Goal: Information Seeking & Learning: Learn about a topic

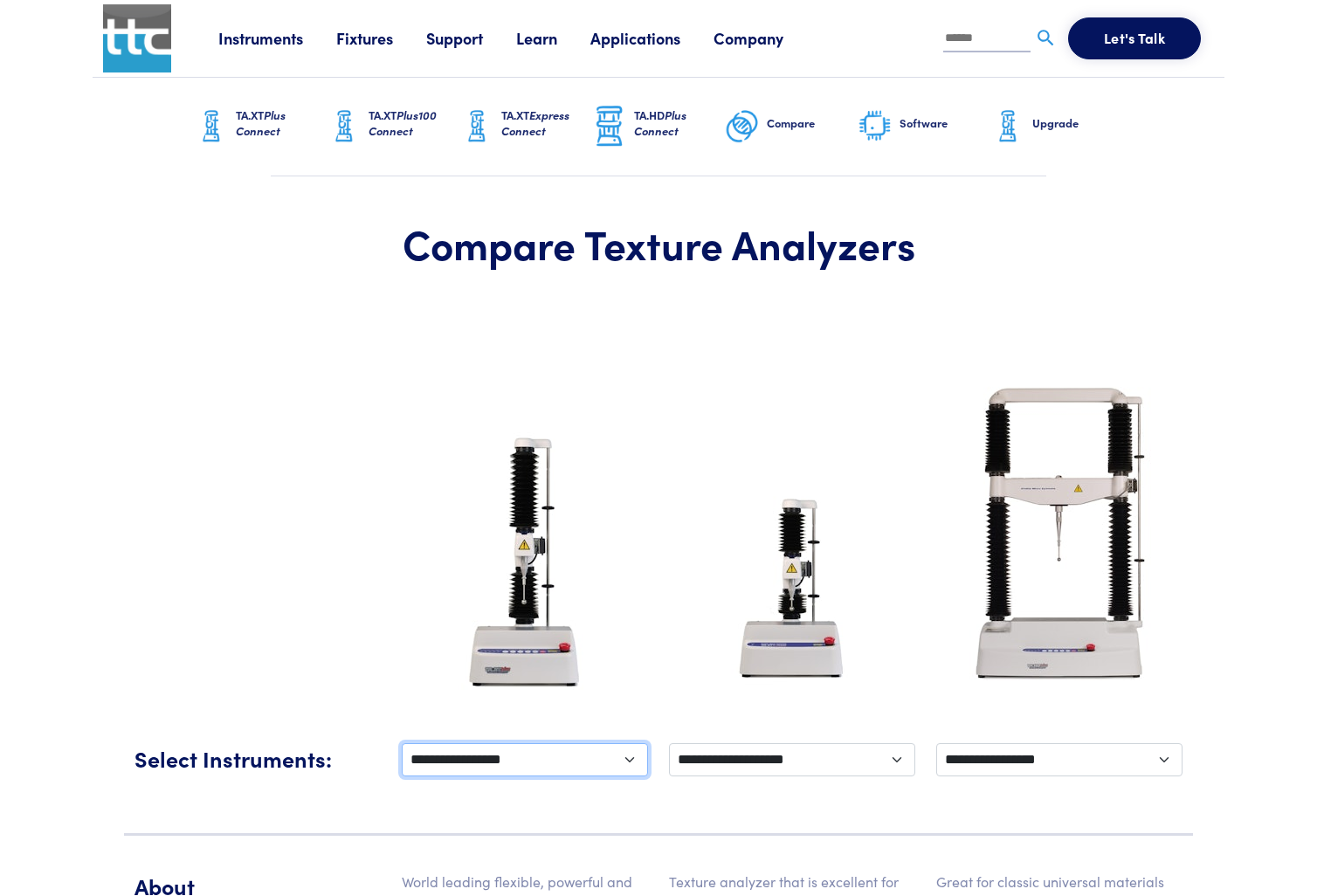
click at [513, 762] on select "**********" at bounding box center [524, 760] width 246 height 33
click at [281, 39] on link "Instruments" at bounding box center [277, 38] width 118 height 21
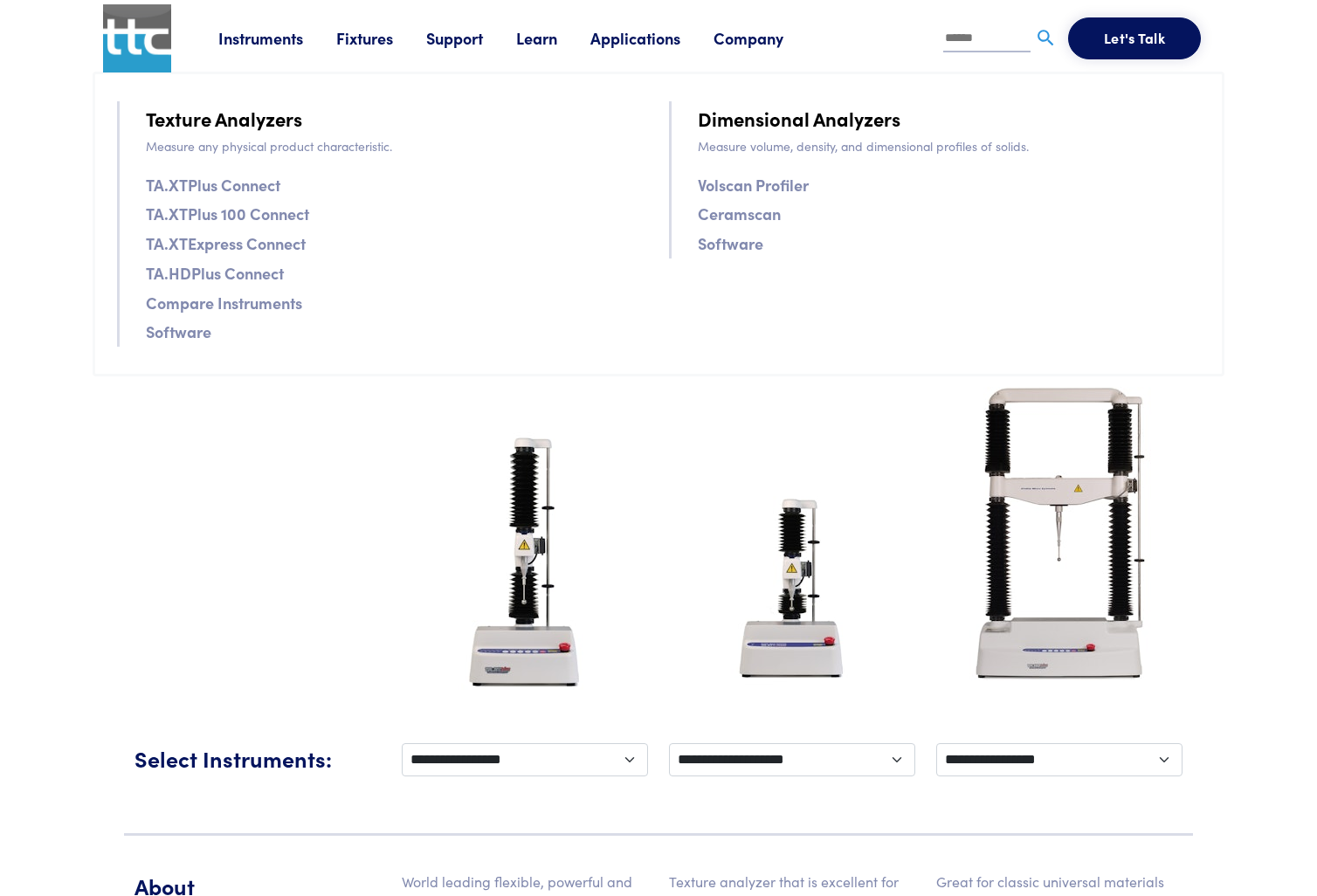
click at [260, 192] on link "TA.XTPlus Connect" at bounding box center [213, 185] width 134 height 25
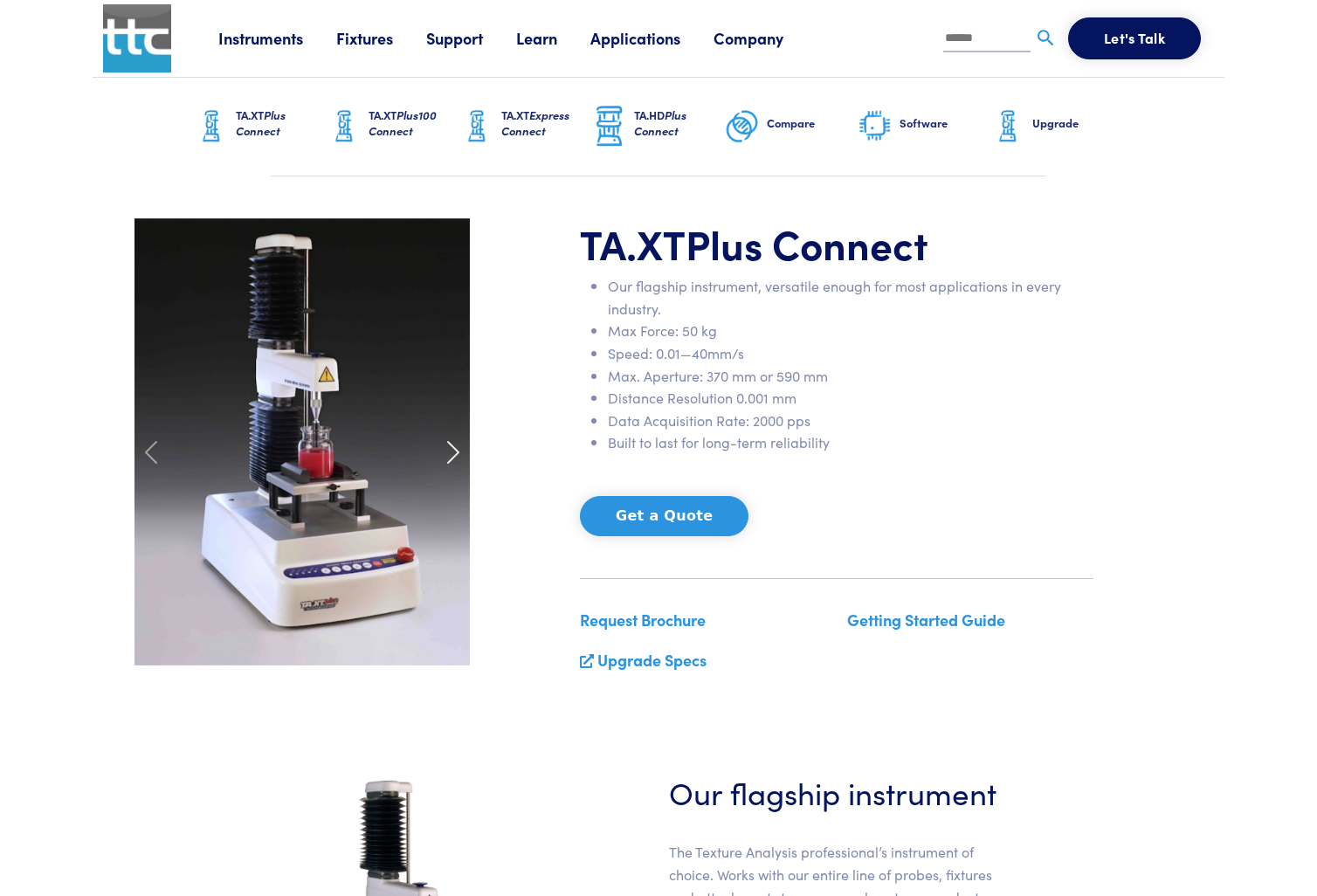
click at [444, 446] on span at bounding box center [453, 452] width 28 height 28
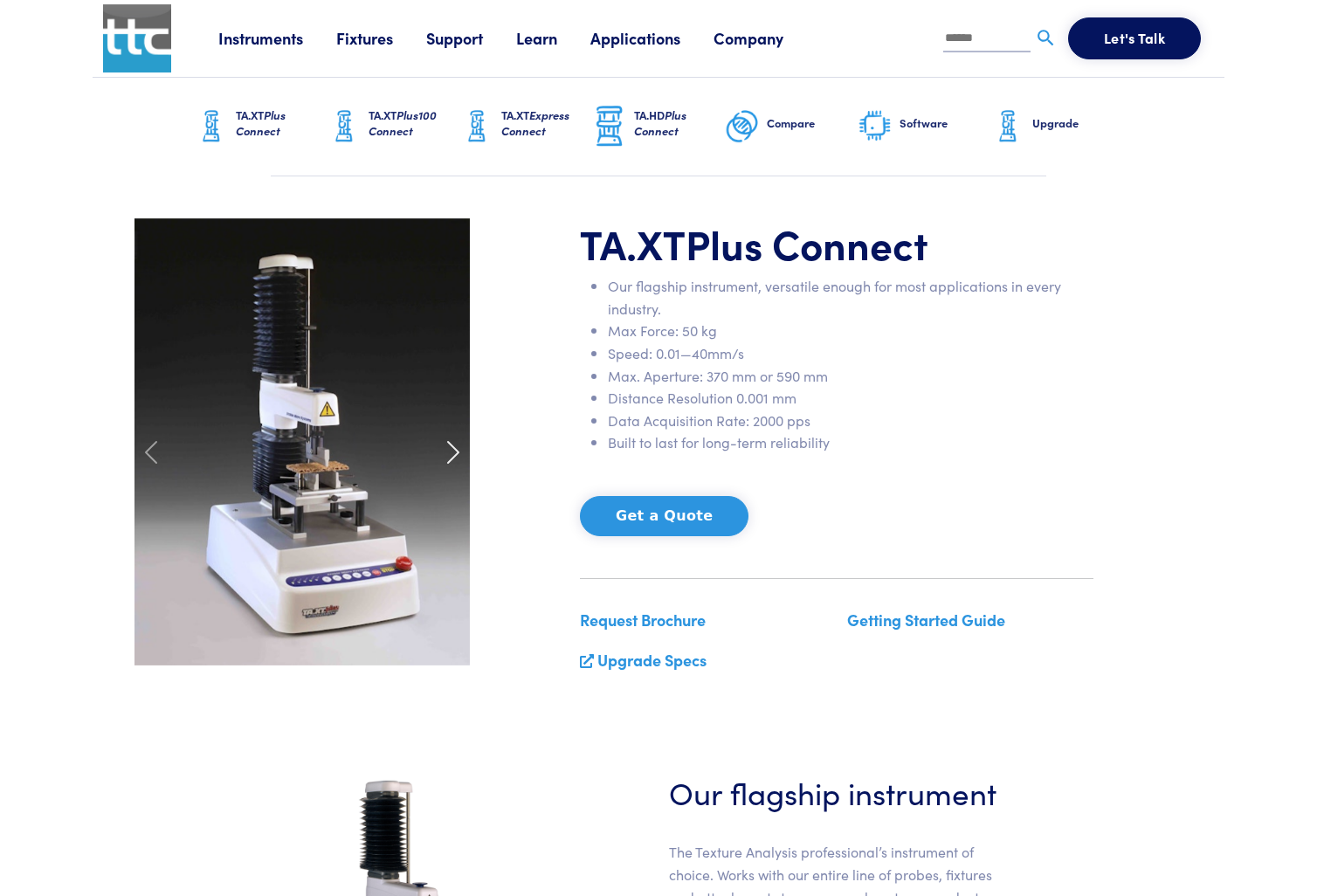
click at [454, 445] on span at bounding box center [453, 452] width 28 height 28
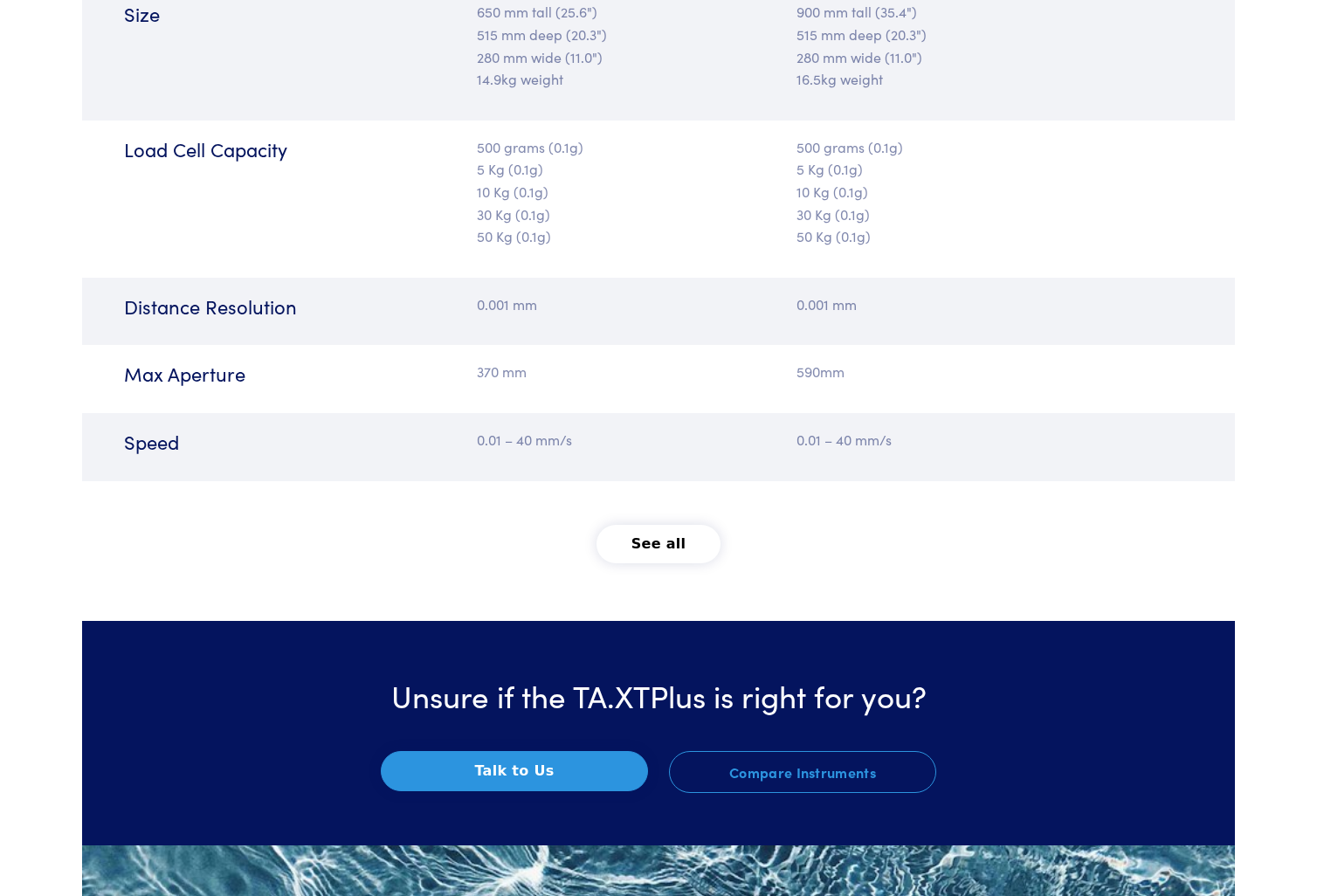
scroll to position [2184, 0]
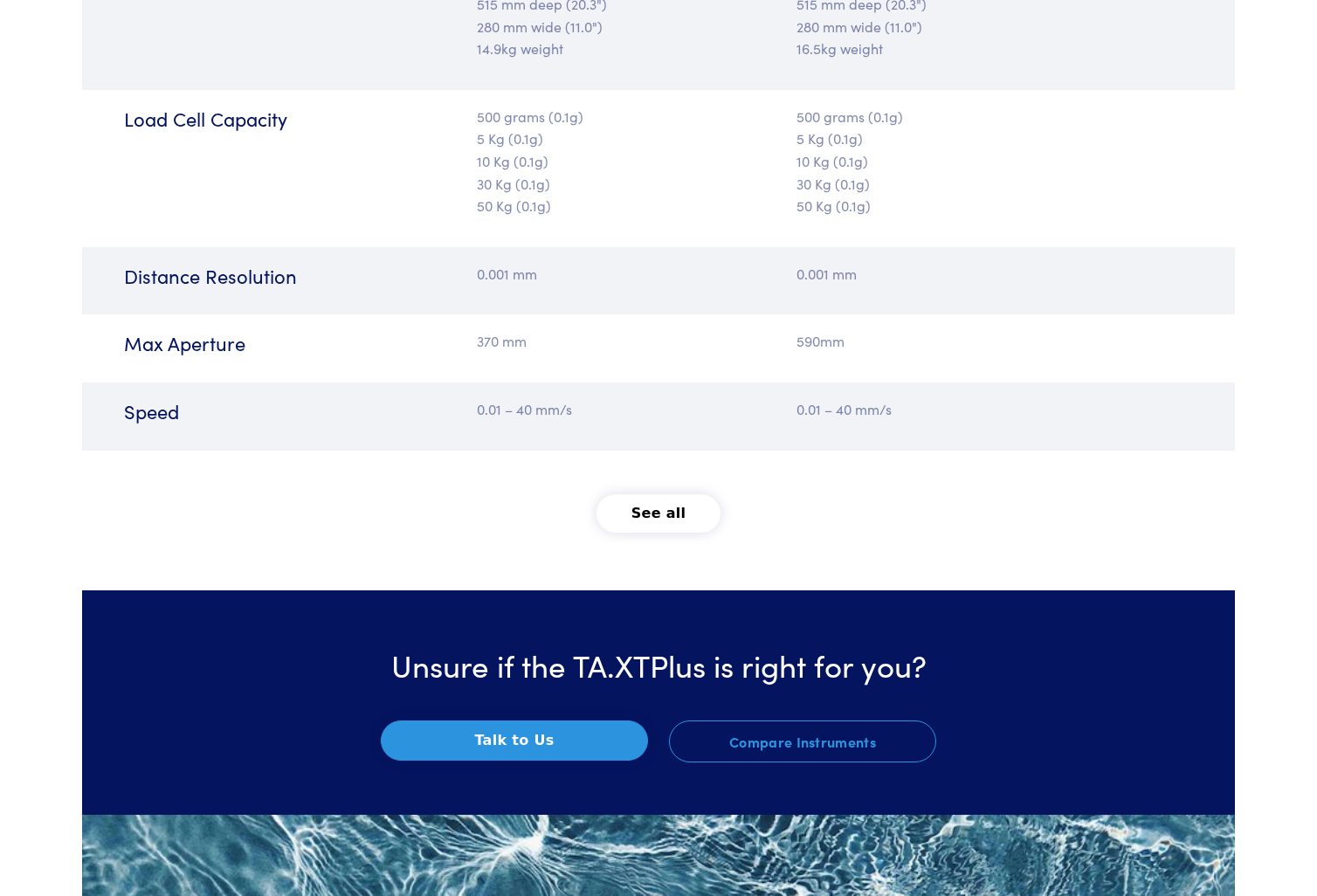
click at [686, 499] on button "See all" at bounding box center [659, 514] width 125 height 39
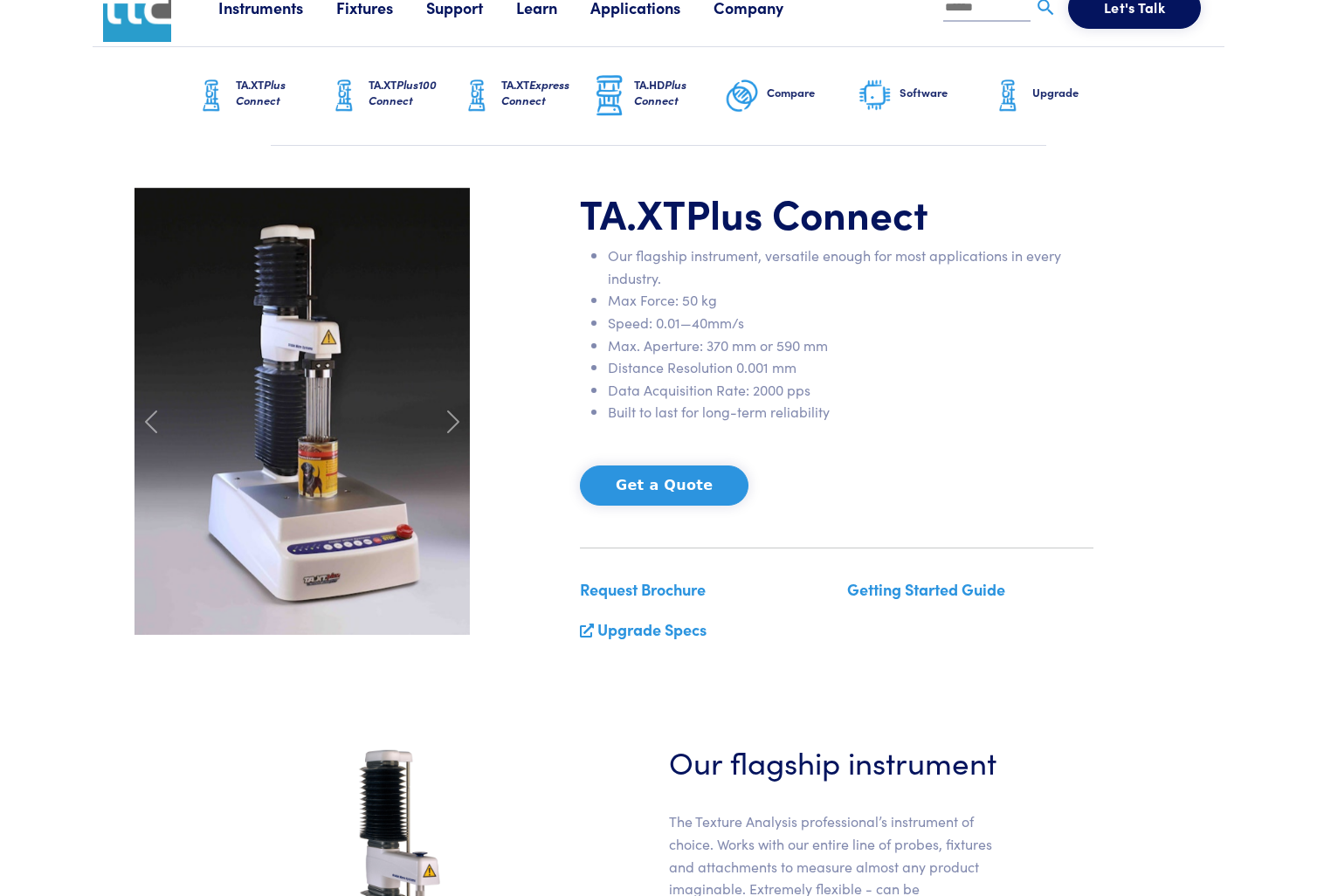
scroll to position [0, 0]
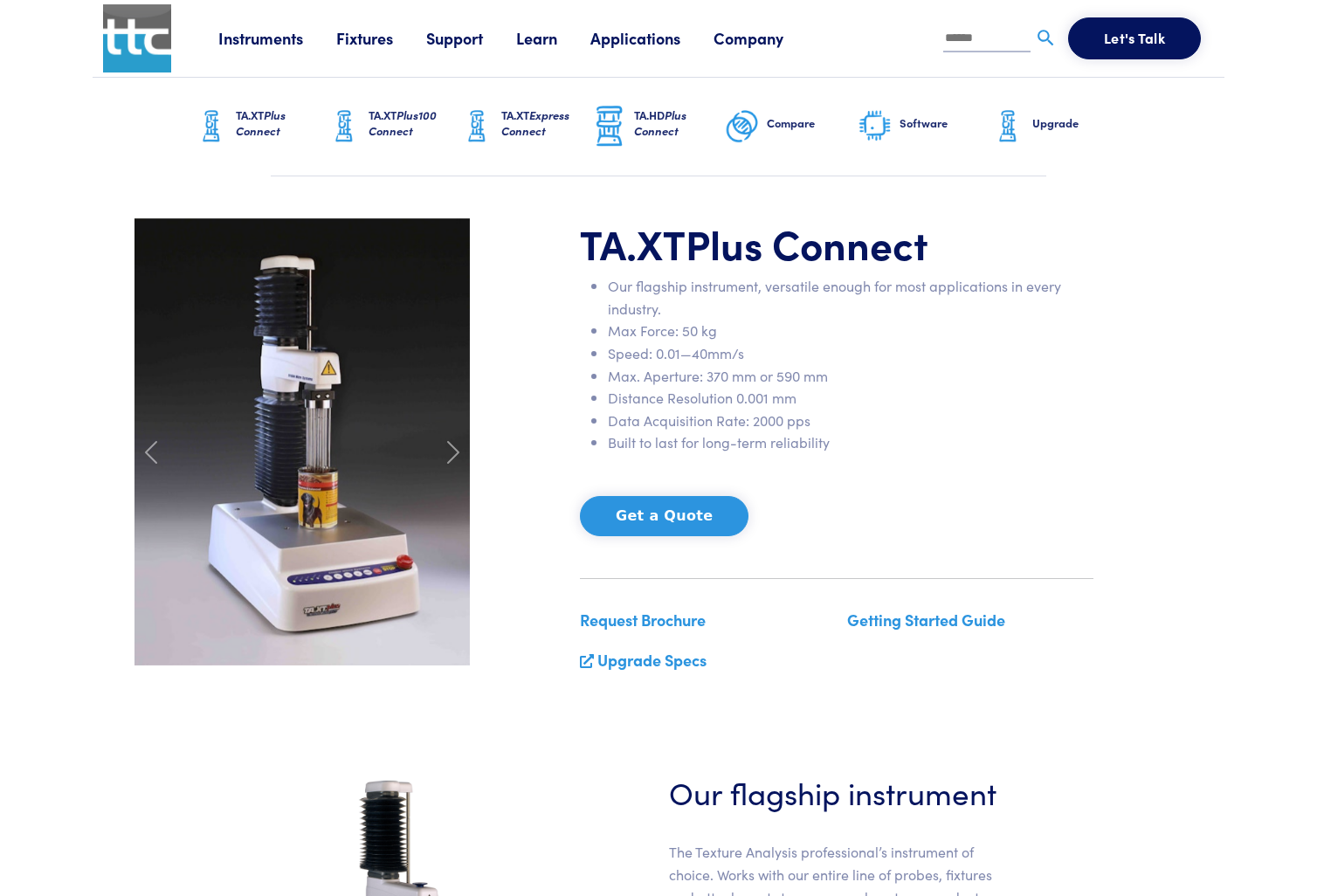
click at [660, 45] on link "Applications" at bounding box center [652, 38] width 123 height 21
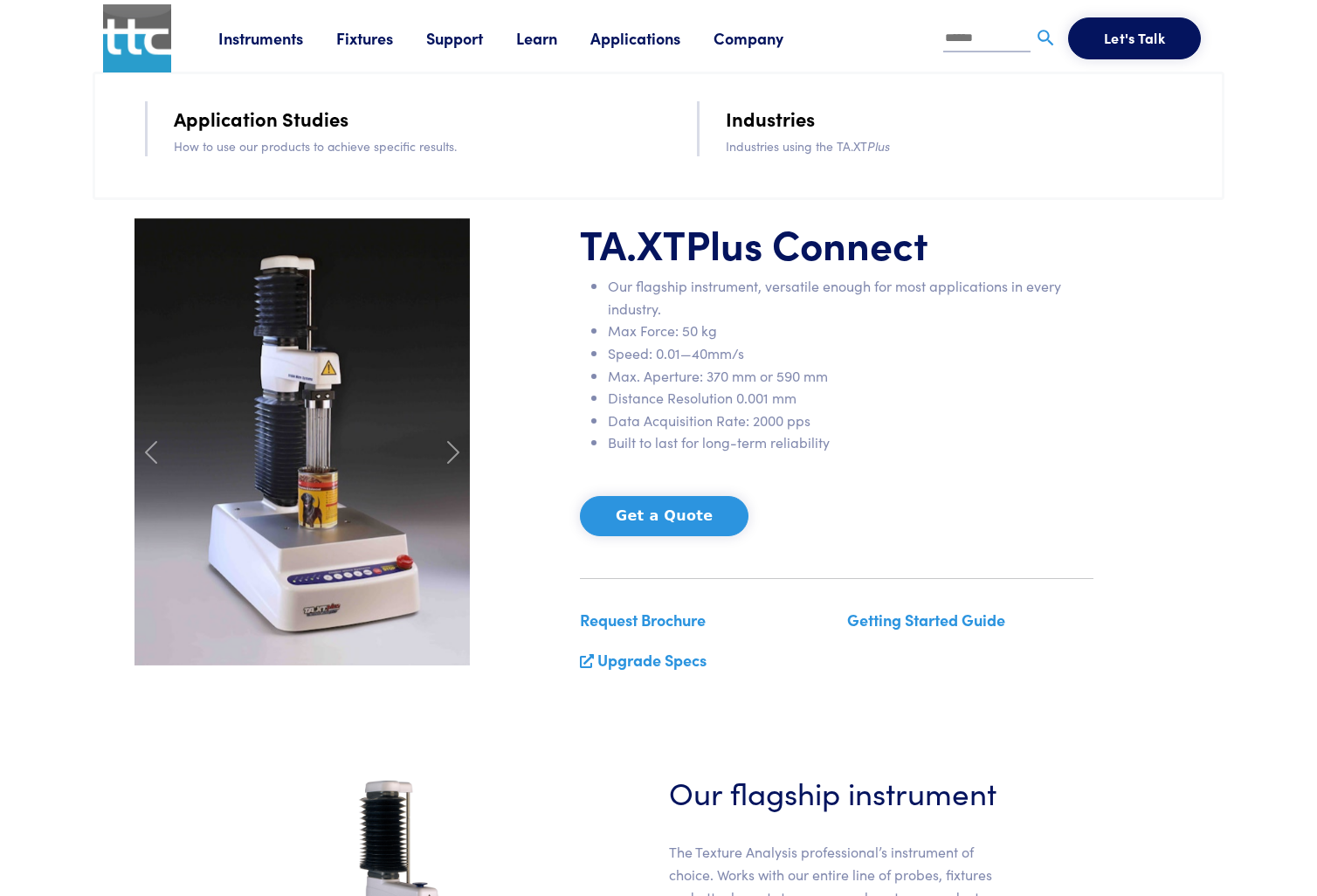
click at [493, 36] on link "Support" at bounding box center [471, 38] width 90 height 21
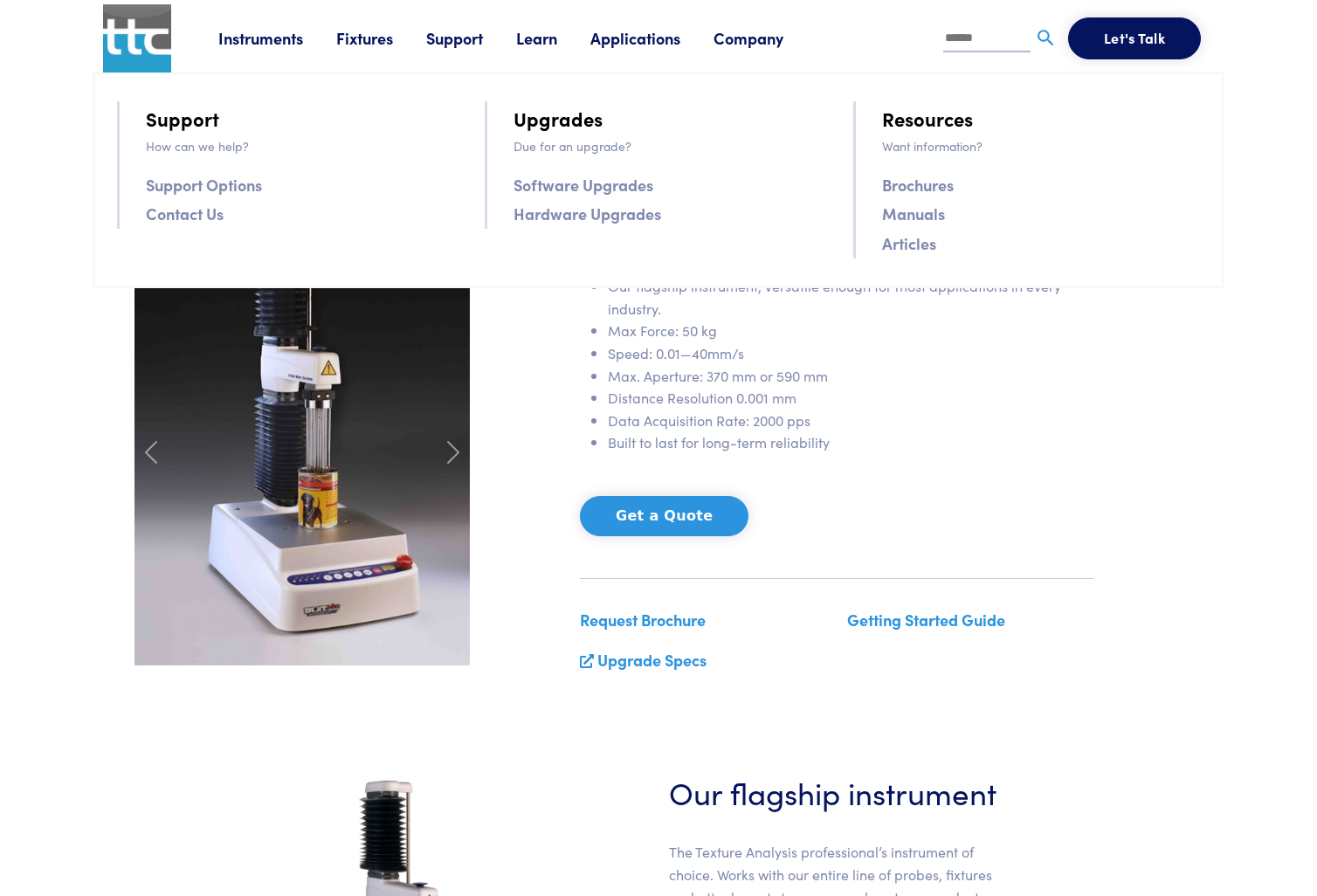
click at [545, 36] on link "Learn" at bounding box center [553, 38] width 74 height 21
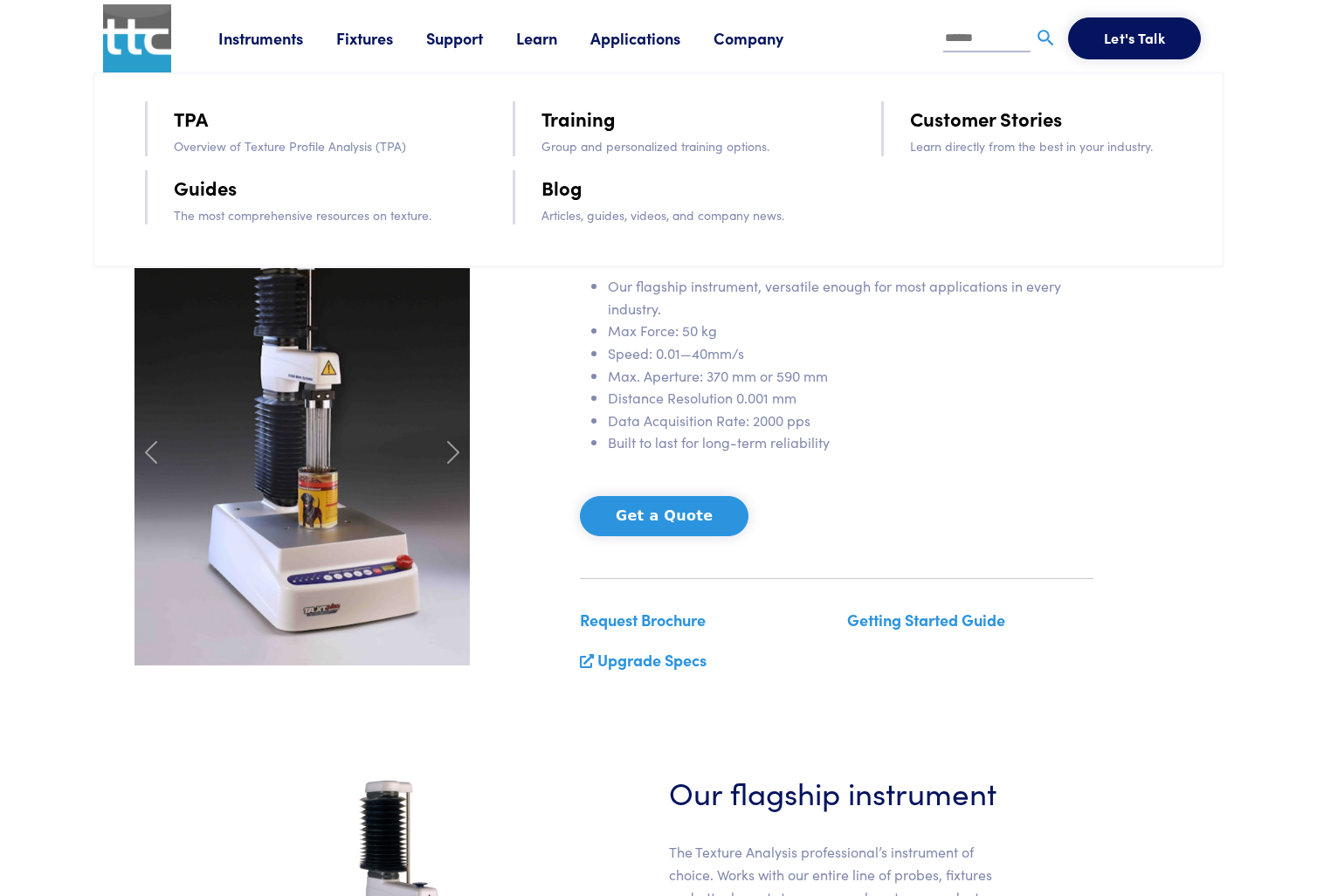
click at [366, 35] on link "Fixtures" at bounding box center [381, 38] width 90 height 21
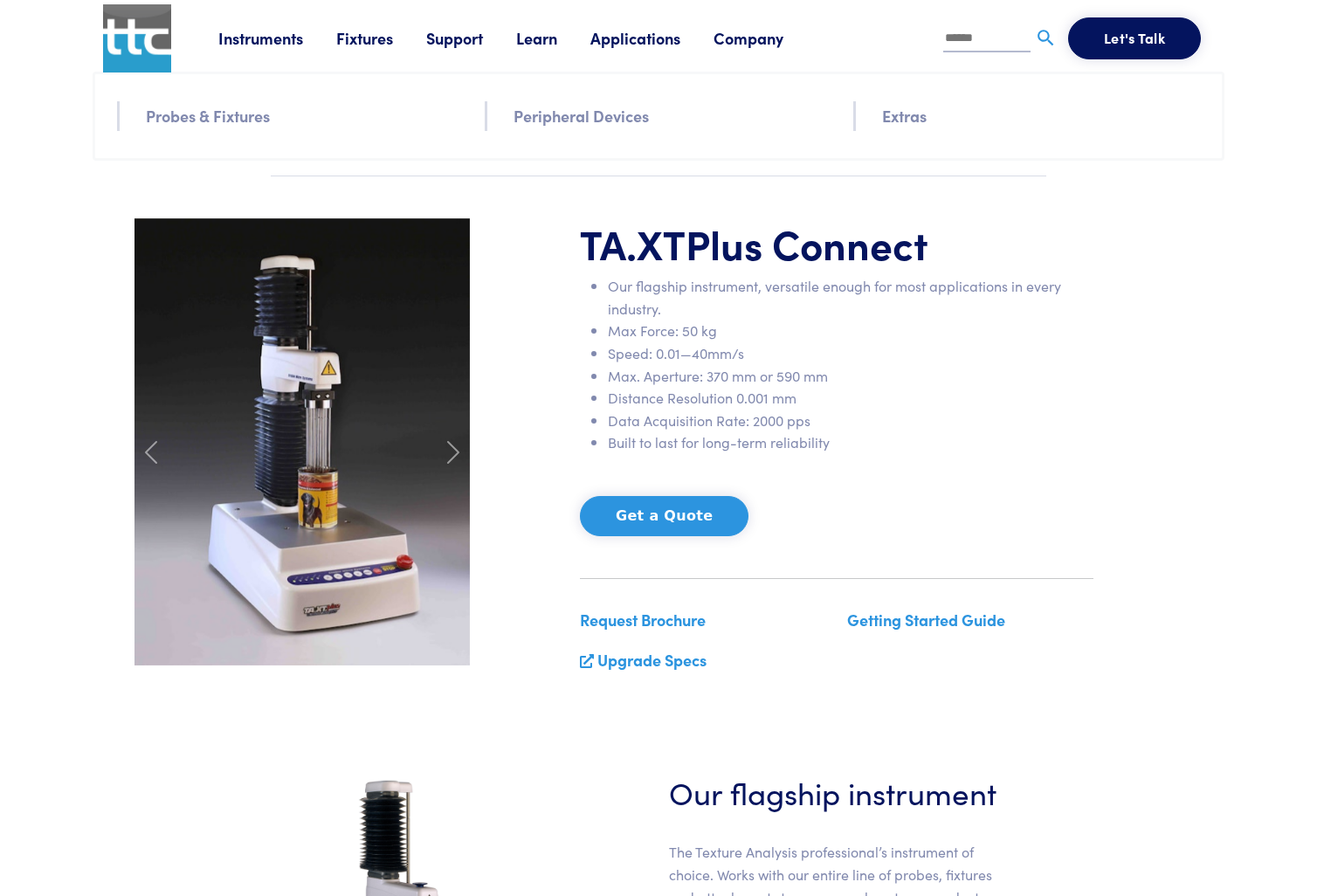
click at [255, 113] on link "Probes & Fixtures" at bounding box center [208, 116] width 124 height 25
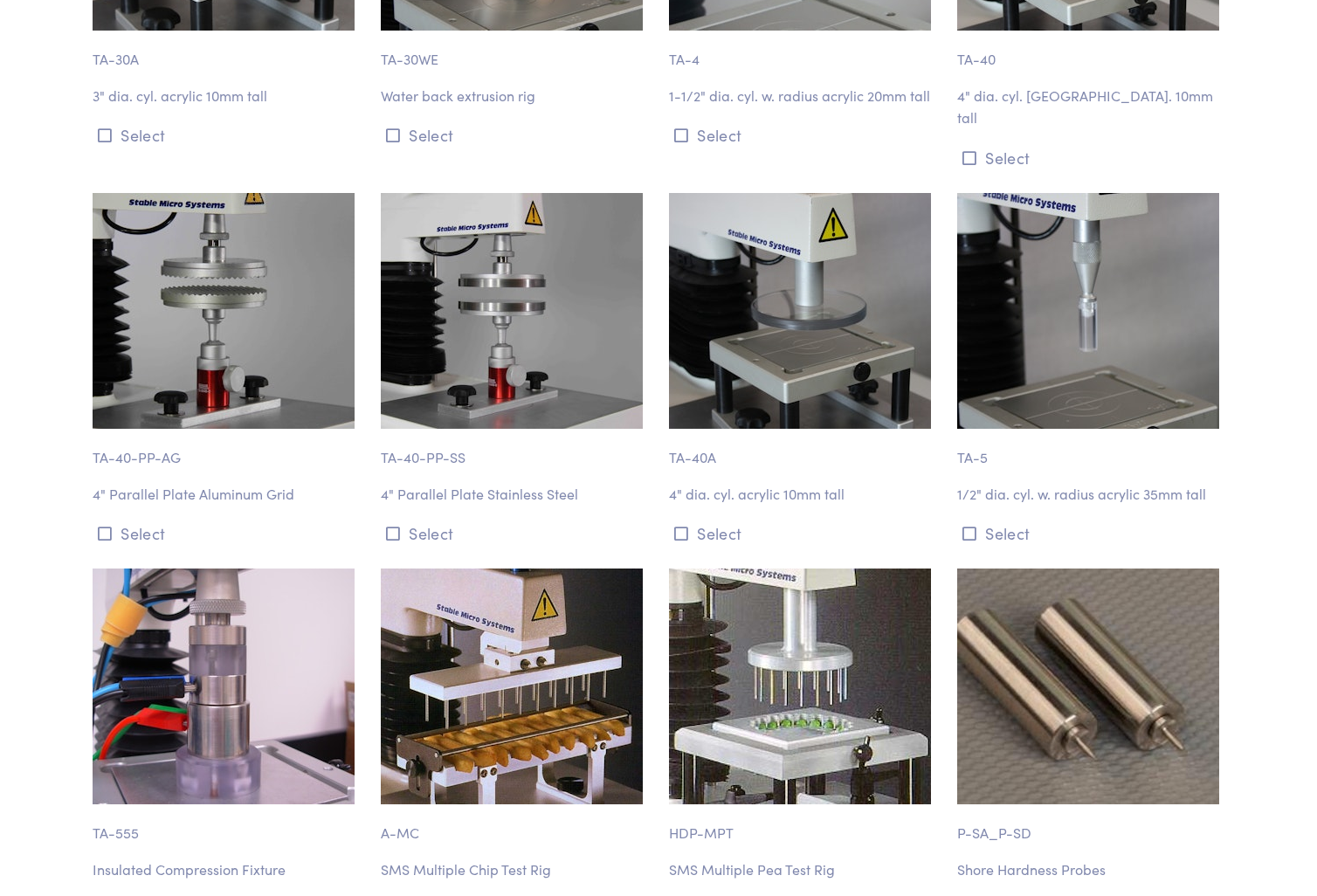
scroll to position [3581, 0]
